Goal: Task Accomplishment & Management: Manage account settings

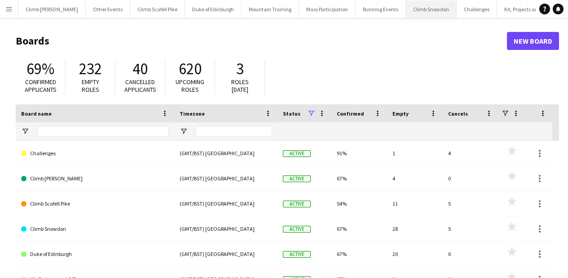
click at [406, 14] on button "Climb Snowdon Close" at bounding box center [431, 9] width 51 height 18
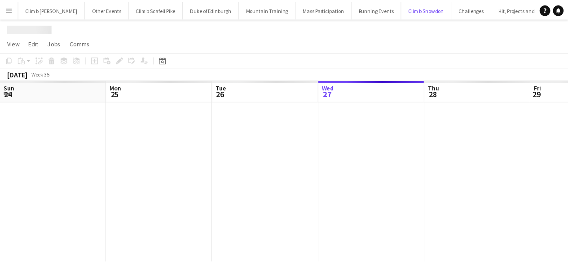
scroll to position [0, 215]
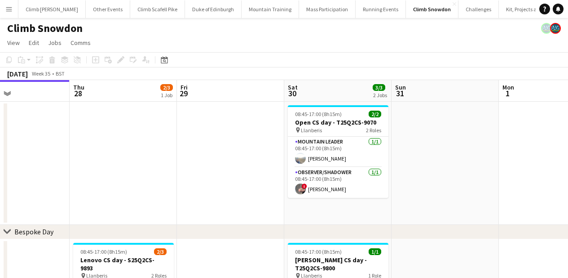
drag, startPoint x: 384, startPoint y: 129, endPoint x: 340, endPoint y: 129, distance: 44.5
click at [1, 158] on app-calendar-viewport "Sun 24 1/2 1 Job Mon 25 Tue 26 Wed 27 Thu 28 2/3 1 Job Fri 29 Sat 30 3/3 2 Jobs…" at bounding box center [284, 248] width 568 height 336
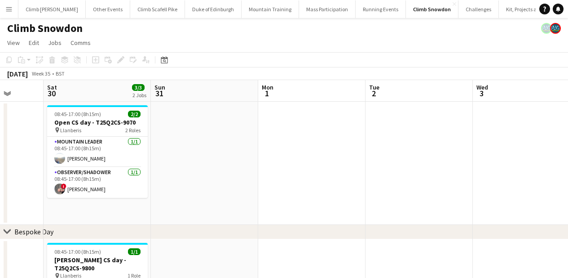
drag, startPoint x: 405, startPoint y: 138, endPoint x: 234, endPoint y: 155, distance: 172.0
click at [173, 157] on app-calendar-viewport "Tue 26 Wed 27 Thu 28 2/3 1 Job Fri 29 Sat 30 3/3 2 Jobs Sun 31 Mon 1 Tue 2 Wed …" at bounding box center [284, 248] width 568 height 336
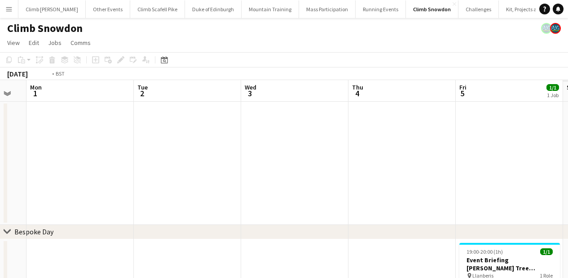
click at [180, 168] on app-calendar-viewport "Thu 28 2/3 1 Job Fri 29 Sat 30 3/3 2 Jobs Sun 31 Mon 1 Tue 2 Wed 3 Thu 4 Fri 5 …" at bounding box center [284, 248] width 568 height 336
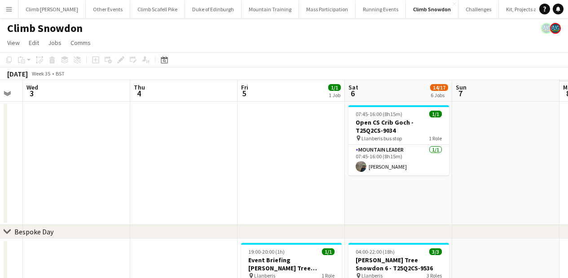
drag, startPoint x: 370, startPoint y: 152, endPoint x: 262, endPoint y: 160, distance: 108.1
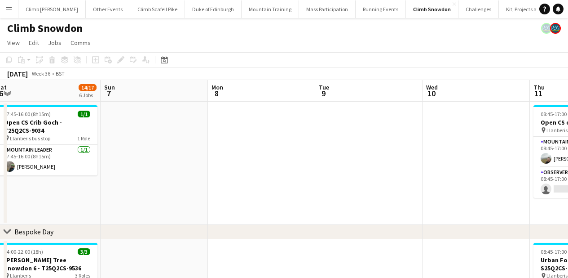
drag, startPoint x: 476, startPoint y: 164, endPoint x: 283, endPoint y: 169, distance: 193.7
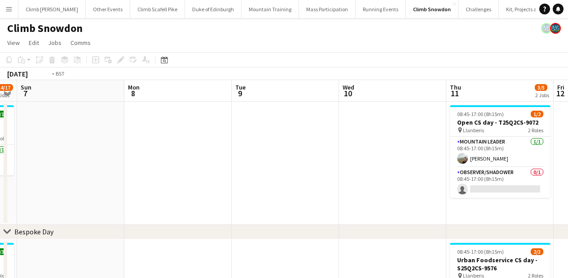
drag, startPoint x: 324, startPoint y: 167, endPoint x: 193, endPoint y: 173, distance: 131.4
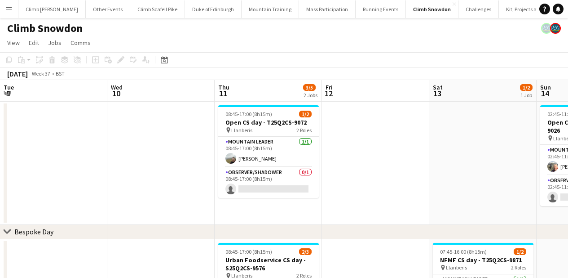
drag, startPoint x: 488, startPoint y: 164, endPoint x: 188, endPoint y: 176, distance: 300.4
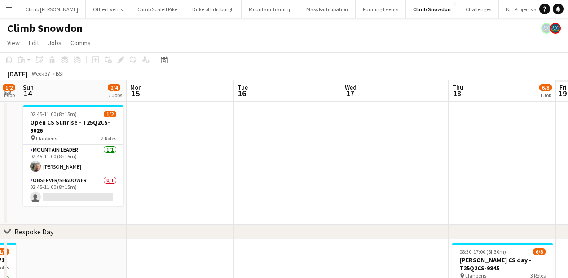
drag, startPoint x: 379, startPoint y: 165, endPoint x: 353, endPoint y: 163, distance: 26.6
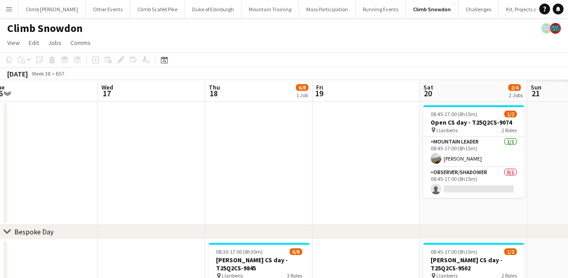
drag, startPoint x: 471, startPoint y: 160, endPoint x: 229, endPoint y: 179, distance: 242.5
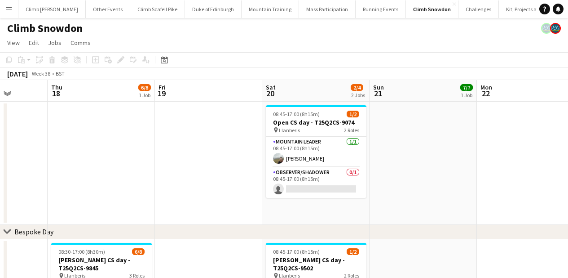
drag, startPoint x: 248, startPoint y: 177, endPoint x: 165, endPoint y: 180, distance: 82.7
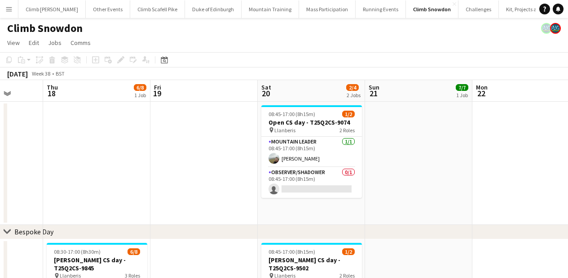
drag, startPoint x: 516, startPoint y: 157, endPoint x: 285, endPoint y: 173, distance: 232.0
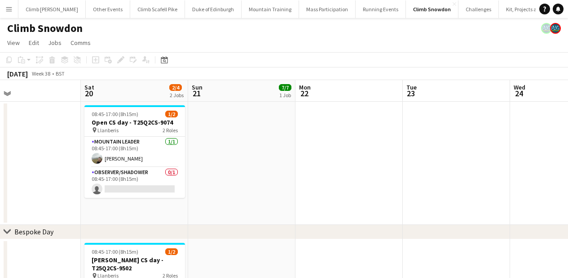
drag, startPoint x: 372, startPoint y: 169, endPoint x: 198, endPoint y: 184, distance: 174.5
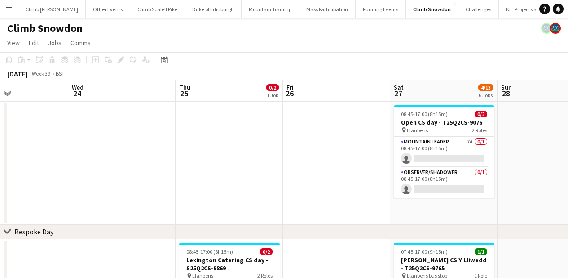
scroll to position [0, 232]
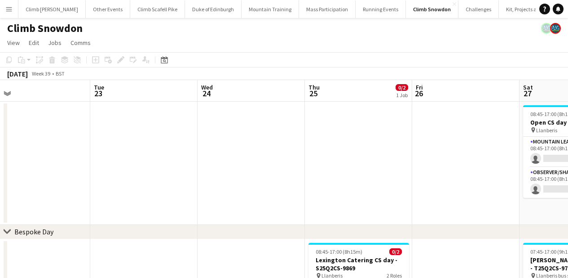
drag, startPoint x: 295, startPoint y: 175, endPoint x: 209, endPoint y: 175, distance: 85.4
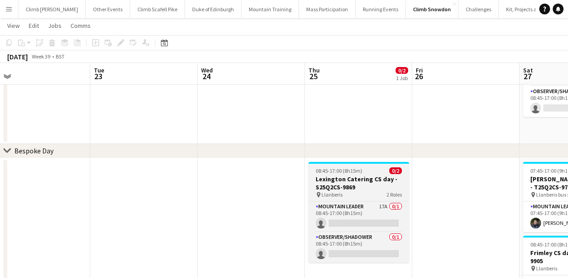
scroll to position [80, 0]
click at [337, 167] on span "08:45-17:00 (8h15m)" at bounding box center [339, 170] width 47 height 7
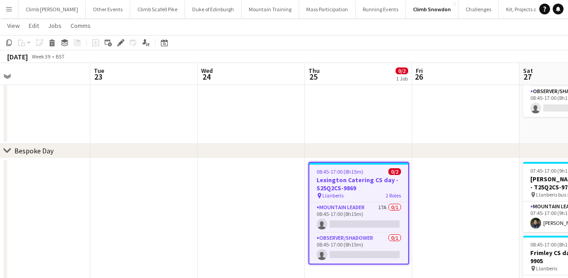
drag, startPoint x: 120, startPoint y: 44, endPoint x: 134, endPoint y: 55, distance: 17.7
click at [120, 44] on icon at bounding box center [120, 42] width 5 height 5
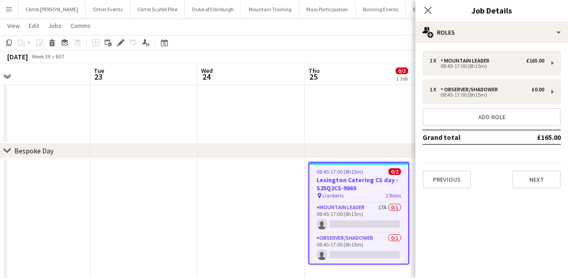
click at [333, 180] on h3 "Lexington Catering CS day - S25Q2CS-9869" at bounding box center [359, 184] width 99 height 16
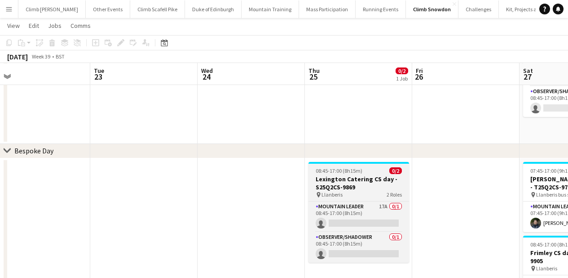
click at [333, 180] on h3 "Lexington Catering CS day - S25Q2CS-9869" at bounding box center [359, 183] width 101 height 16
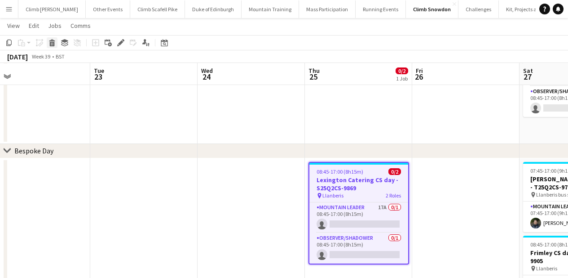
click at [50, 45] on icon at bounding box center [52, 44] width 5 height 4
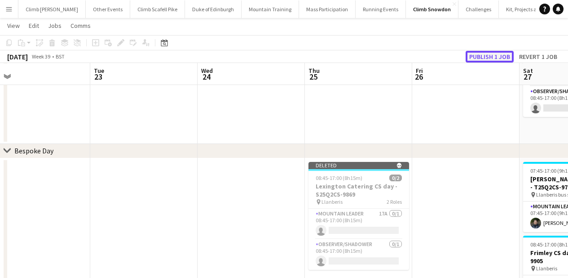
click at [481, 56] on button "Publish 1 job" at bounding box center [490, 57] width 48 height 12
